Goal: Find specific fact: Locate a discrete piece of known information

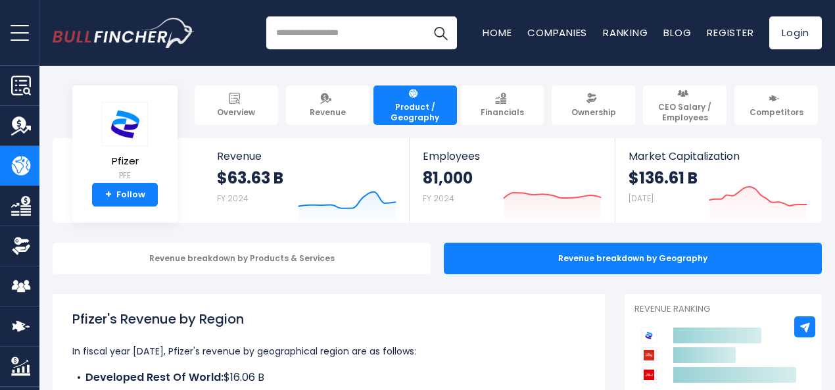
click at [362, 316] on h1 "Pfizer's Revenue by Region" at bounding box center [328, 319] width 513 height 20
copy body "Overview Revenue Product / Geography Revenue Breakdown by Product & Services Re…"
click at [833, 174] on section "Pfizer PFE + Follow Revenue $63.63 B FY 2024 Created with Highcharts 12.1.2 Emp…" at bounding box center [437, 180] width 796 height 85
click at [265, 321] on h1 "Pfizer's Revenue by Region" at bounding box center [328, 319] width 513 height 20
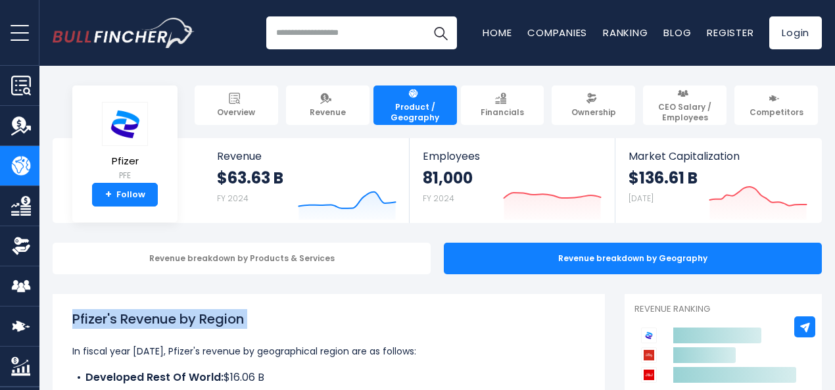
click at [265, 321] on h1 "Pfizer's Revenue by Region" at bounding box center [328, 319] width 513 height 20
copy div "Pfizer's Revenue by Region"
